Goal: Check status: Check status

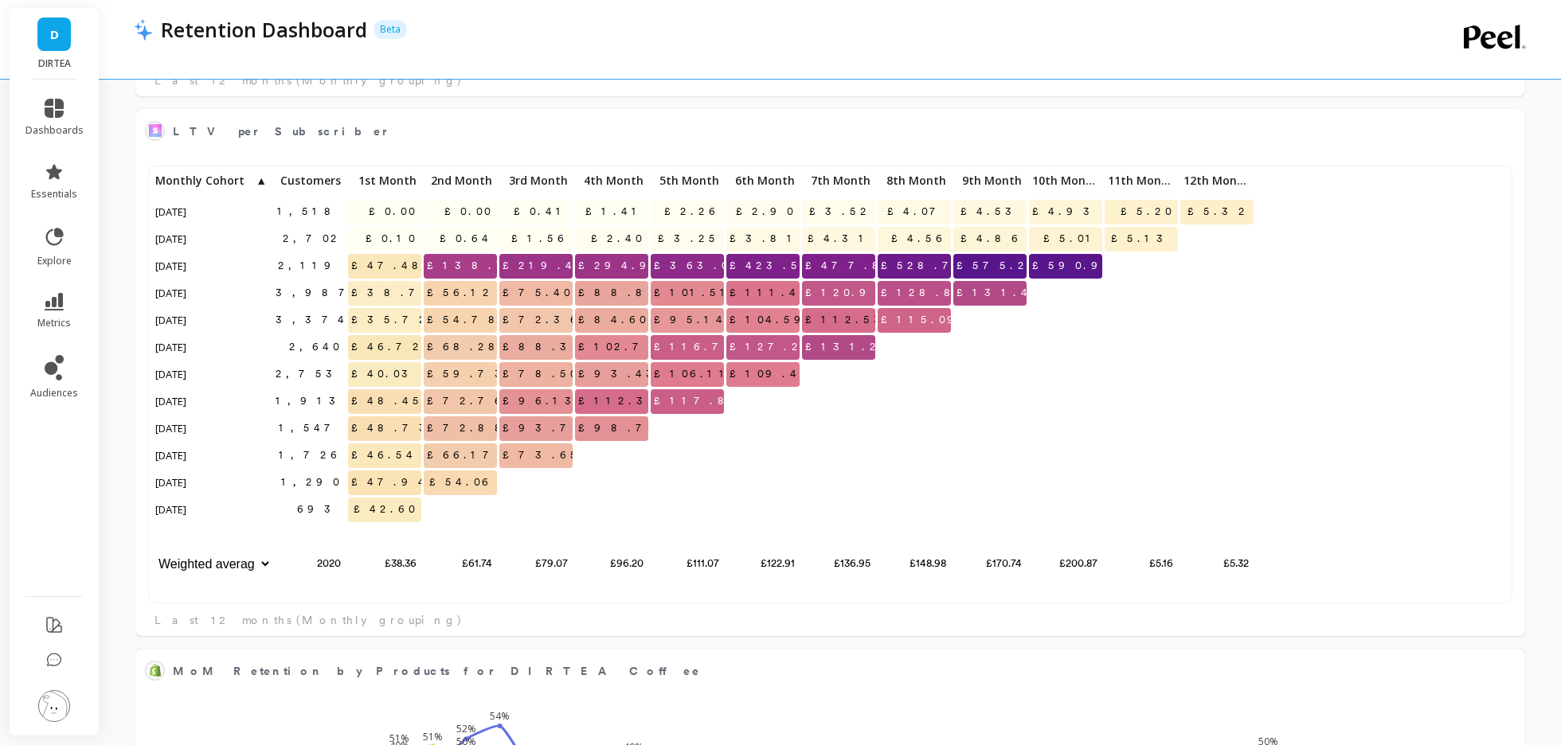
scroll to position [438, 1356]
click at [57, 226] on icon at bounding box center [54, 237] width 22 height 22
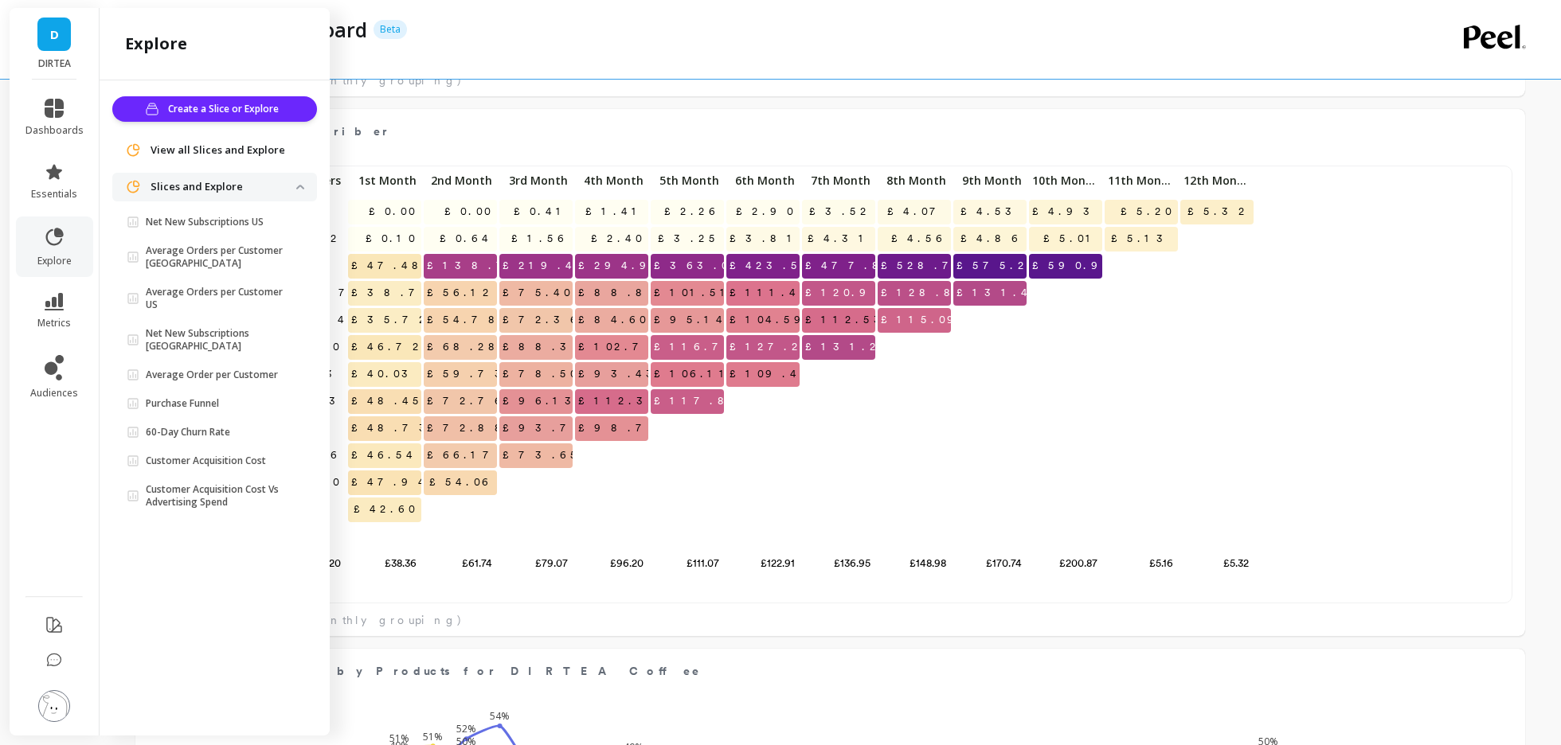
click at [61, 291] on li "metrics" at bounding box center [54, 311] width 77 height 56
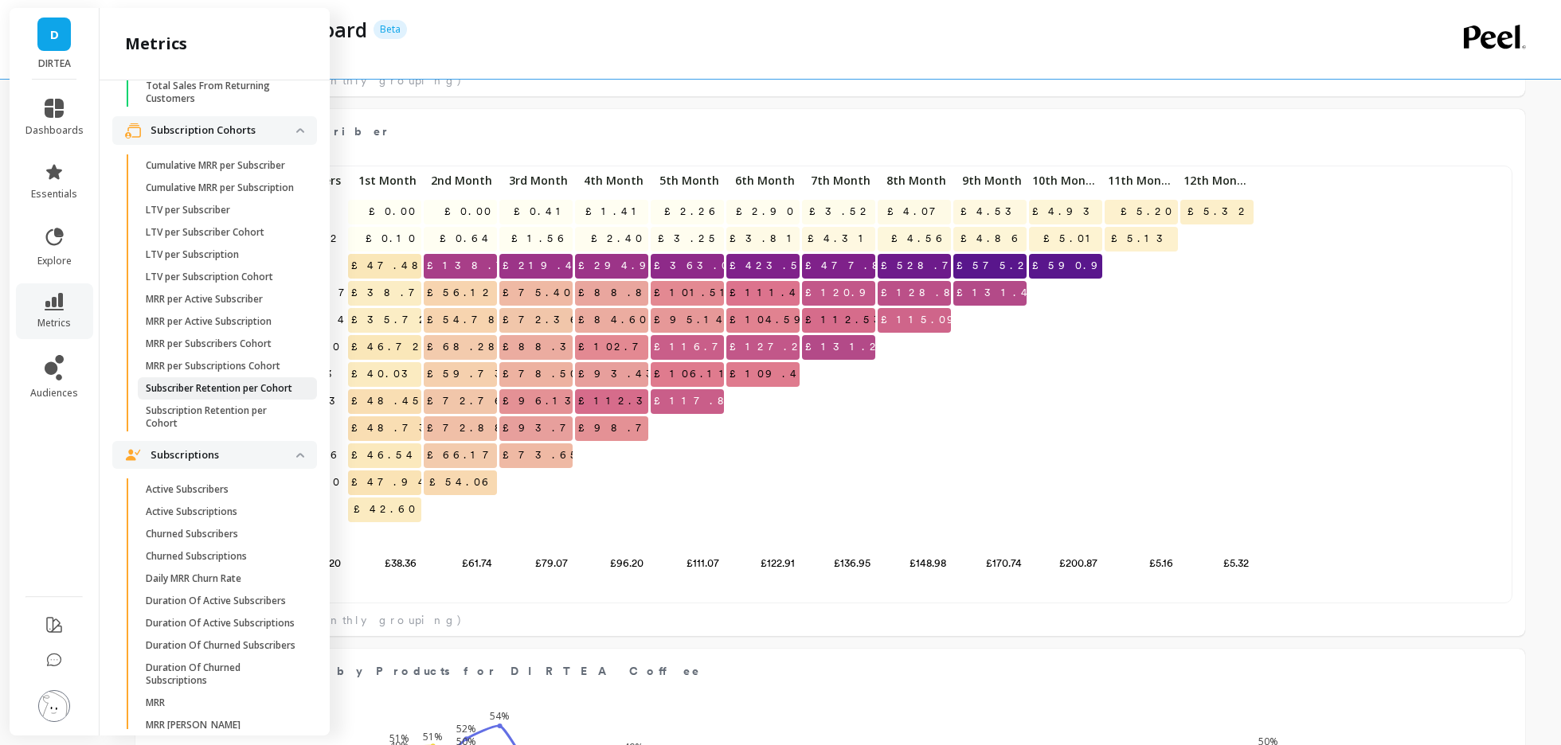
scroll to position [3877, 0]
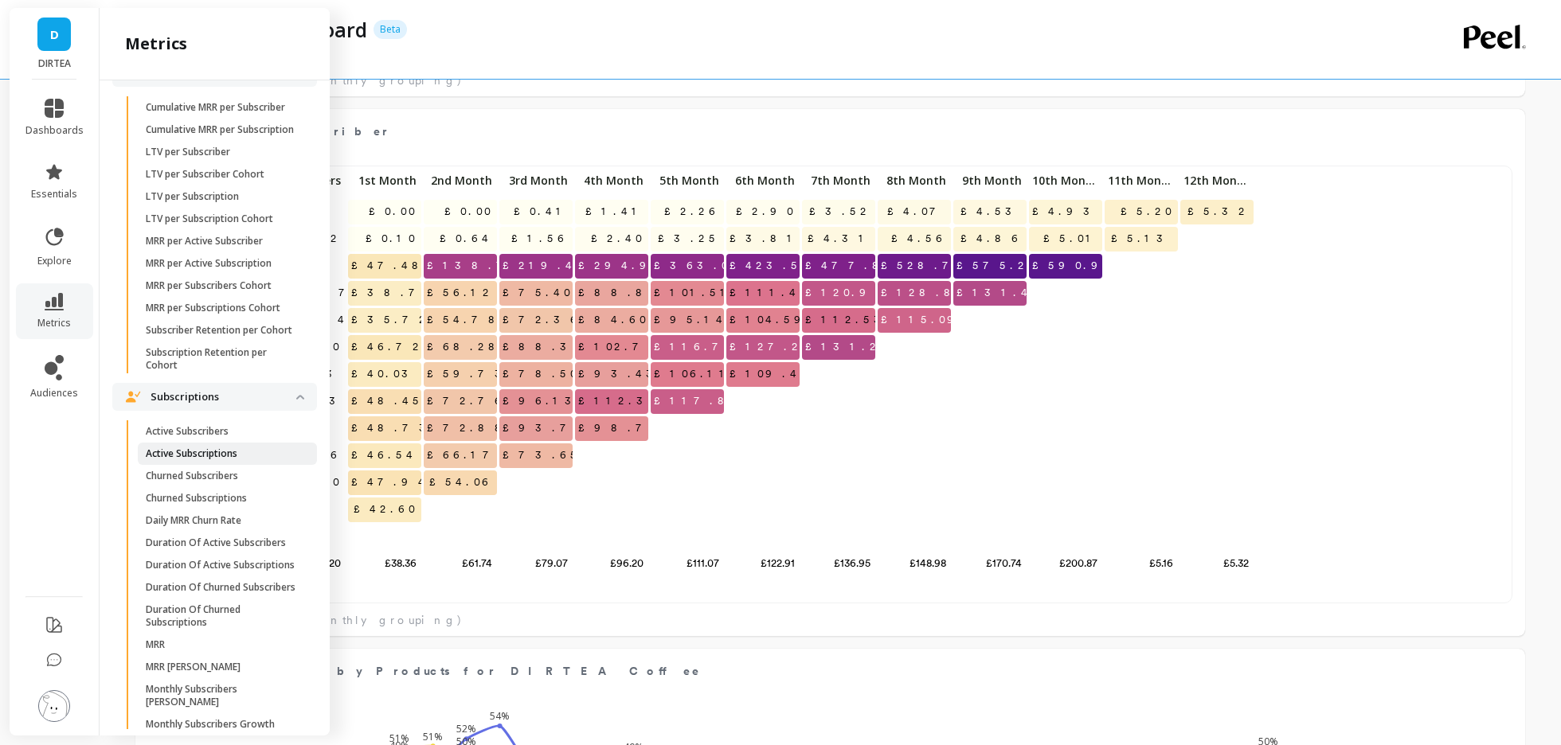
click at [229, 446] on link "Active Subscriptions" at bounding box center [227, 454] width 179 height 22
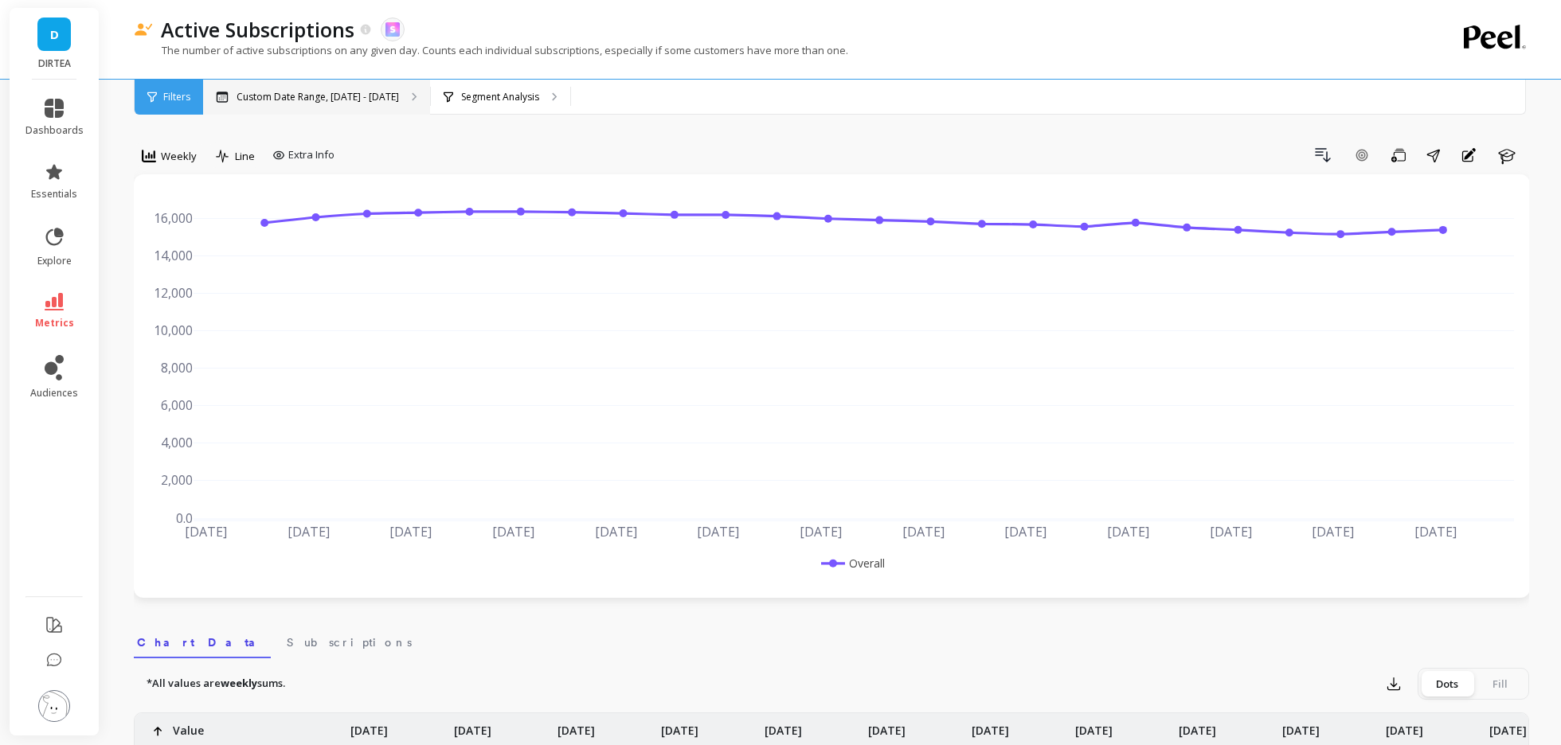
click at [262, 105] on div "Custom Date Range, [DATE] - [DATE]" at bounding box center [316, 97] width 227 height 35
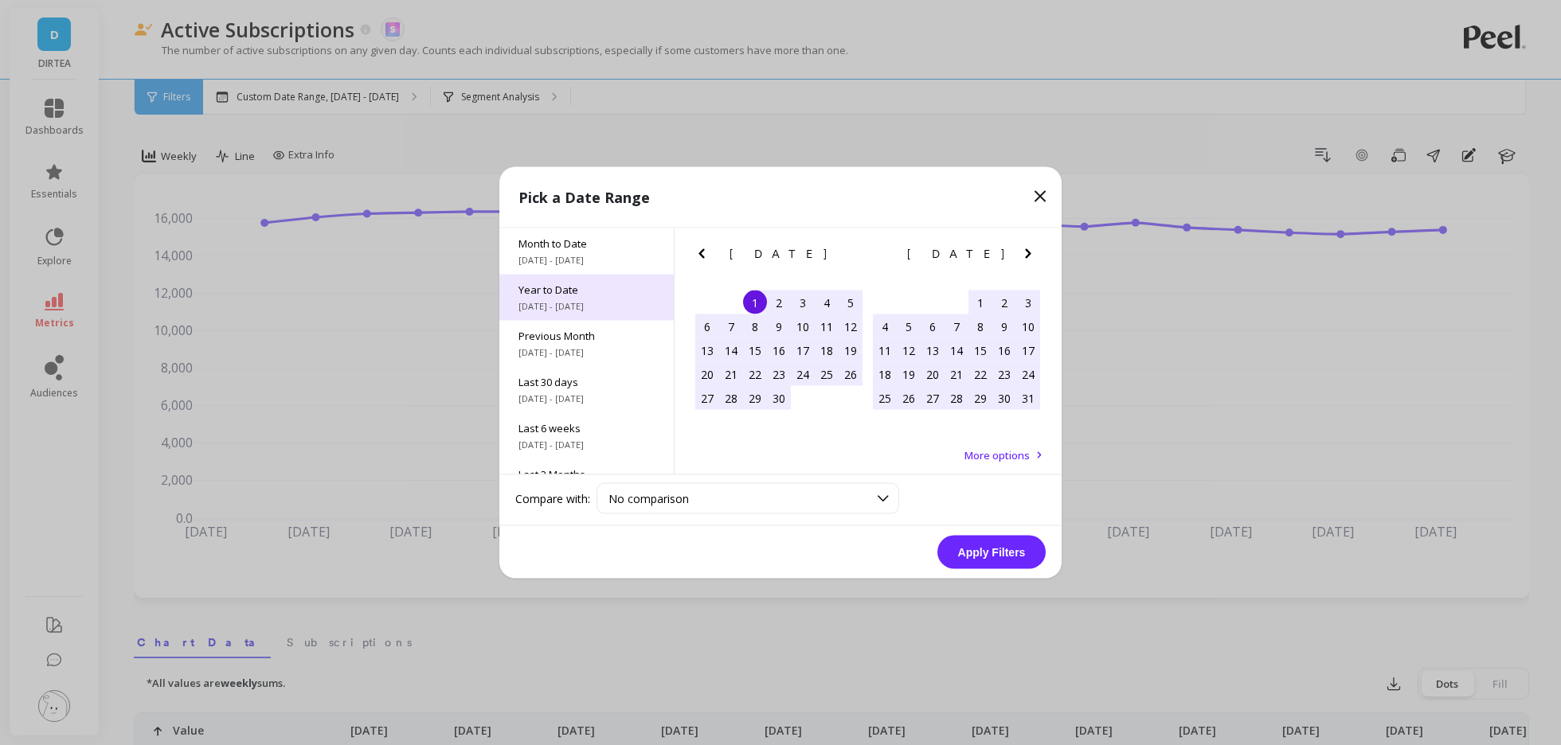
click at [581, 296] on span "Year to Date" at bounding box center [586, 290] width 136 height 14
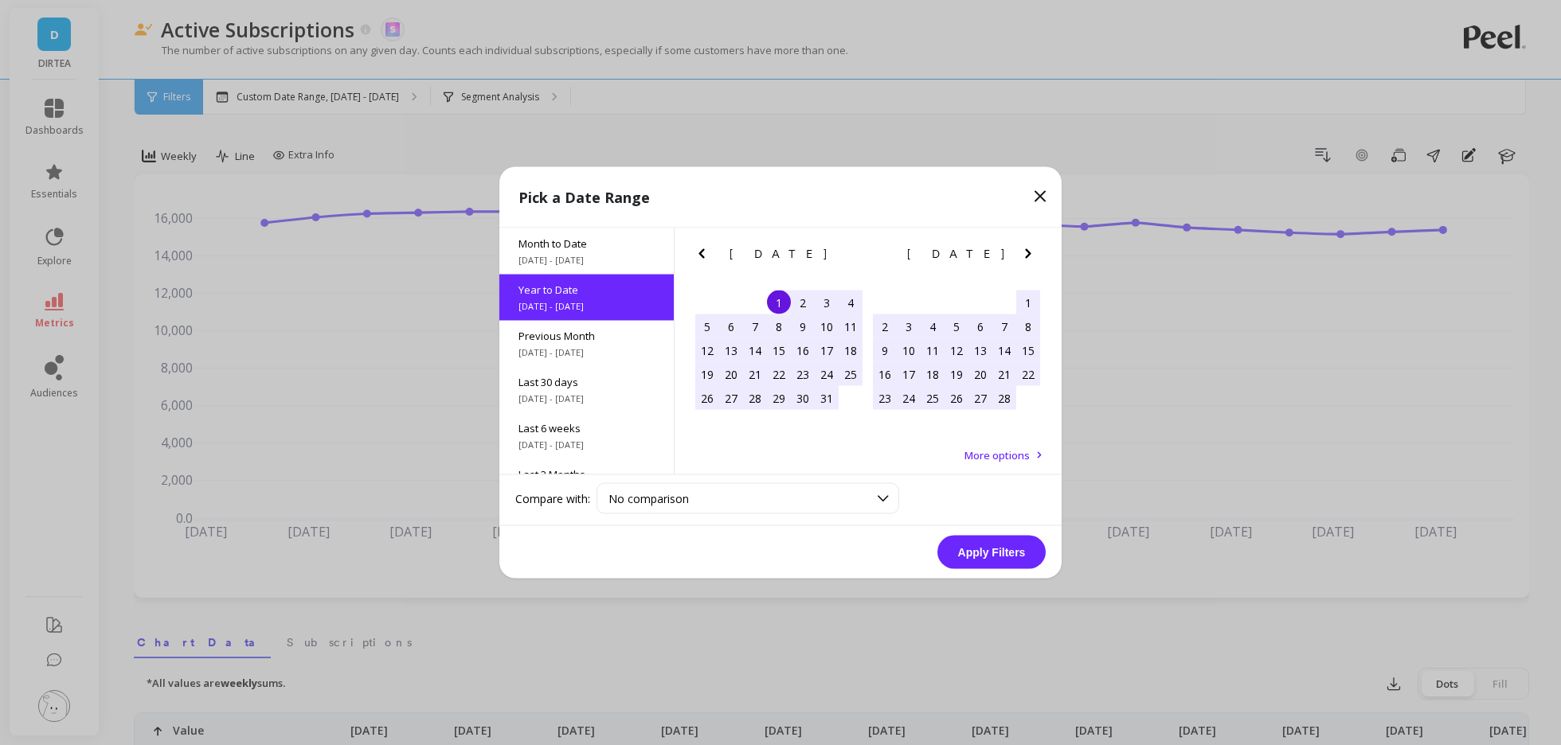
click at [979, 558] on button "Apply Filters" at bounding box center [991, 552] width 108 height 33
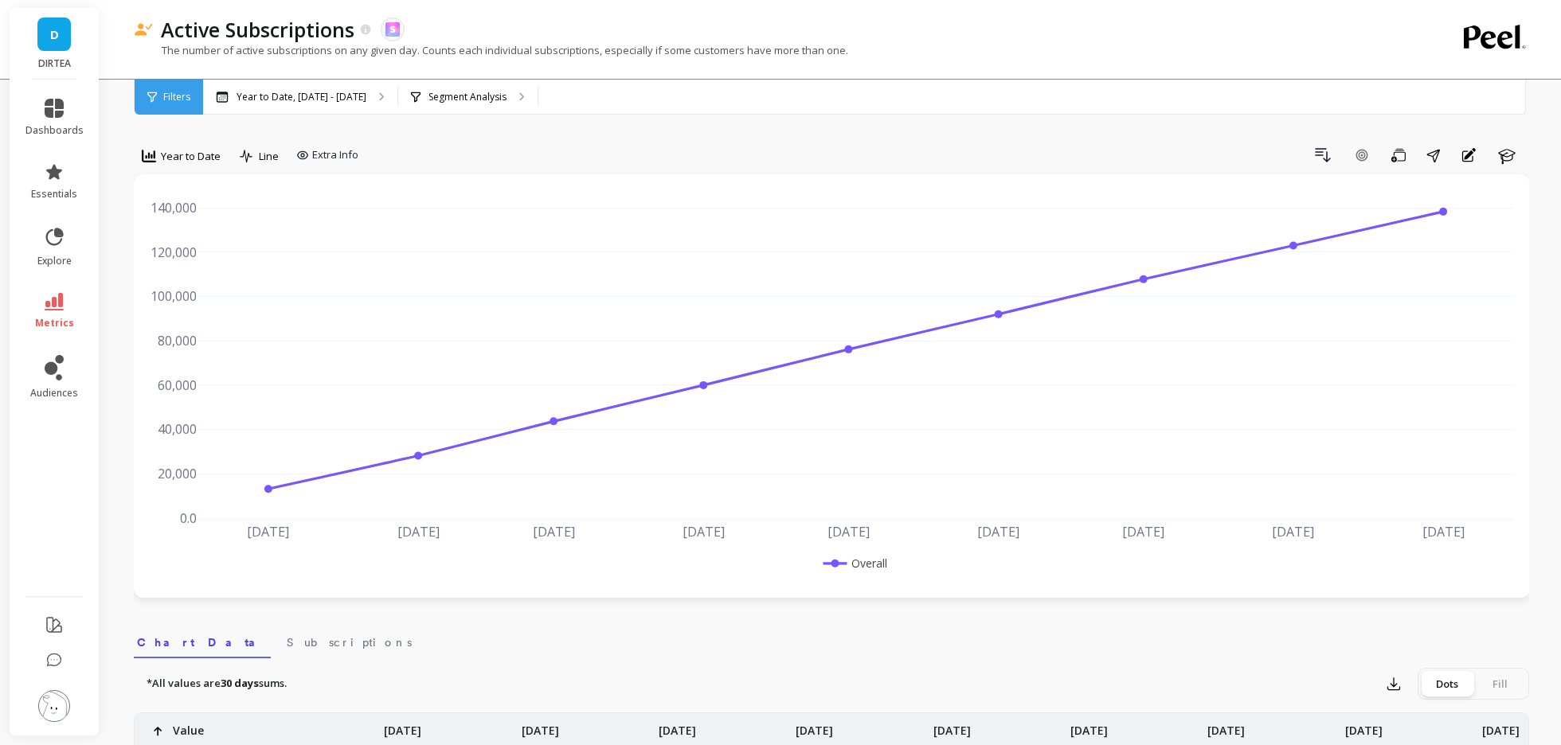
click at [190, 170] on div "Year to Date" at bounding box center [181, 159] width 95 height 32
click at [188, 164] on div "Year to Date" at bounding box center [181, 156] width 79 height 19
click at [181, 225] on div "Daily" at bounding box center [192, 222] width 91 height 15
